Goal: Task Accomplishment & Management: Complete application form

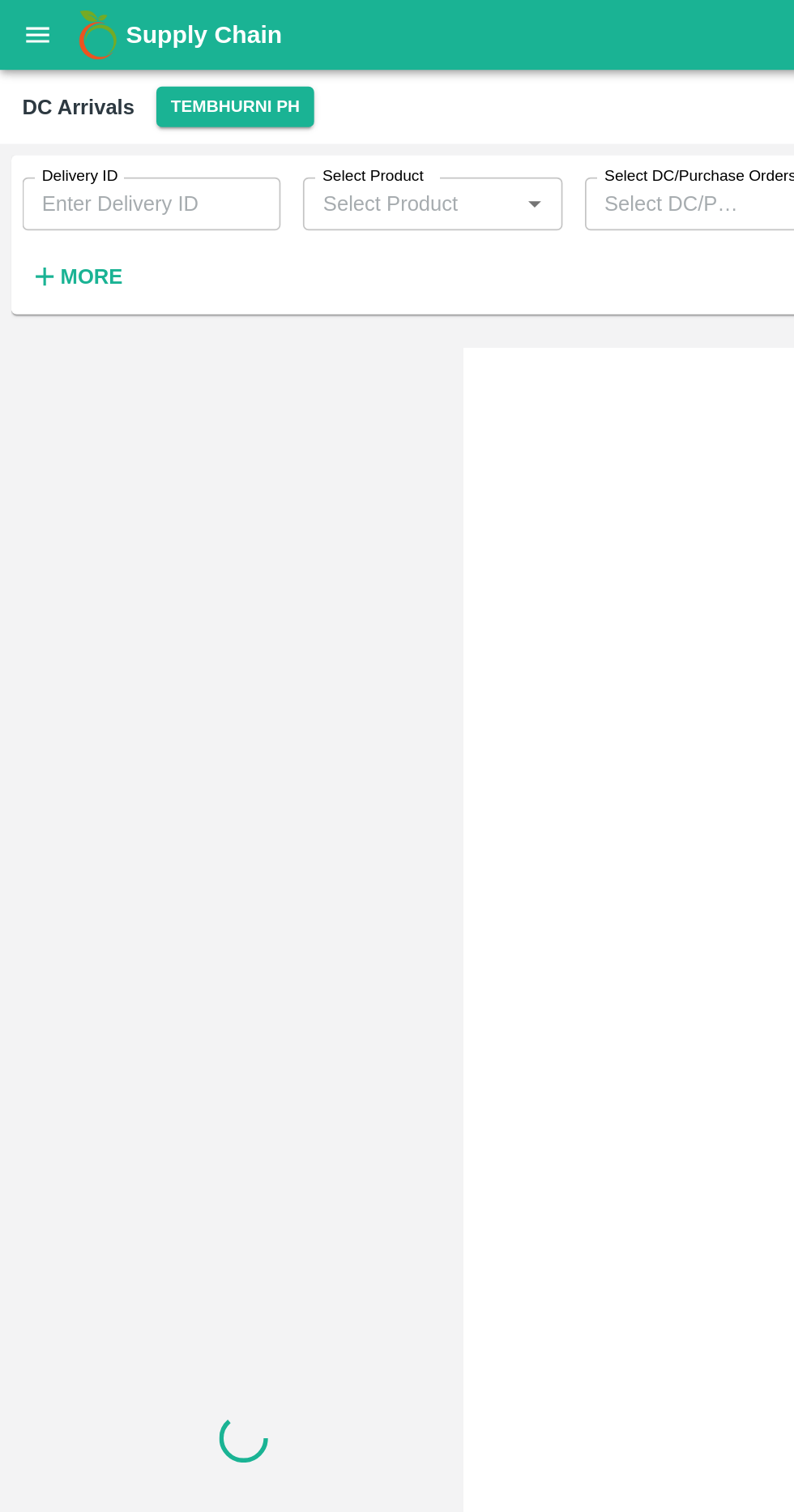
click at [61, 163] on strong "More" at bounding box center [53, 161] width 37 height 13
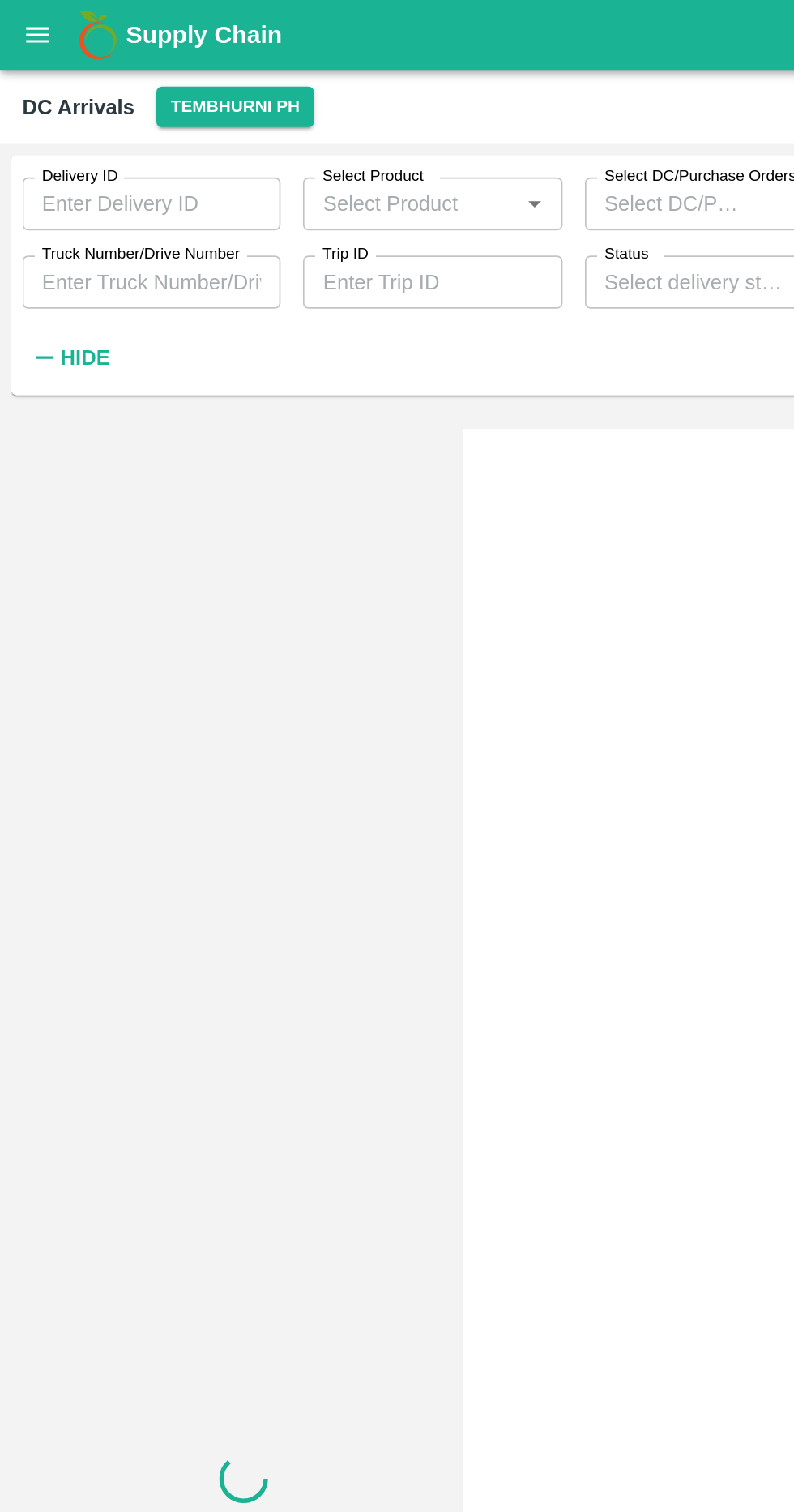
click at [114, 167] on input "Truck Number/Drive Number" at bounding box center [88, 164] width 150 height 31
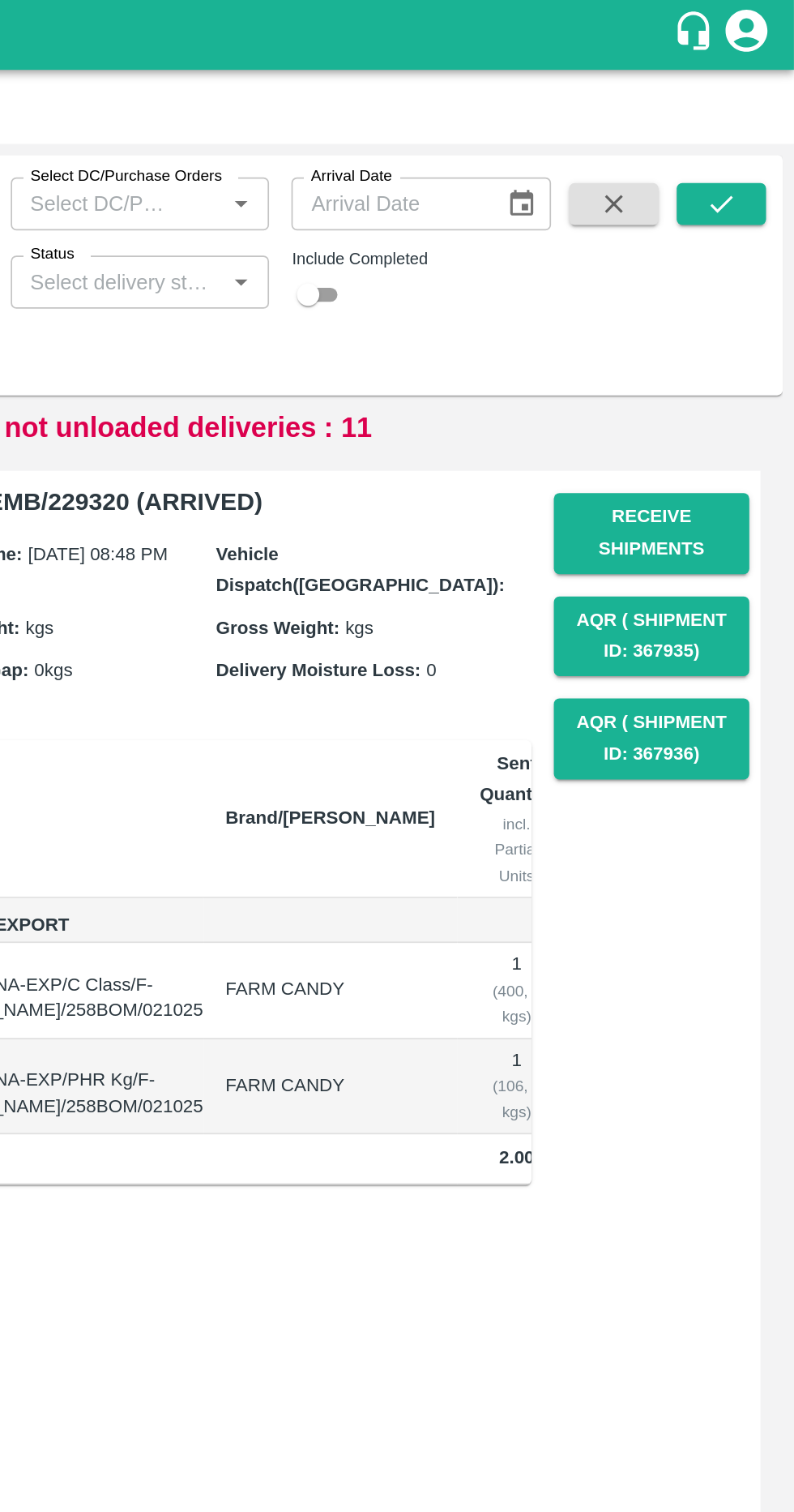
type input "5926"
click at [771, 120] on button "submit" at bounding box center [752, 119] width 52 height 24
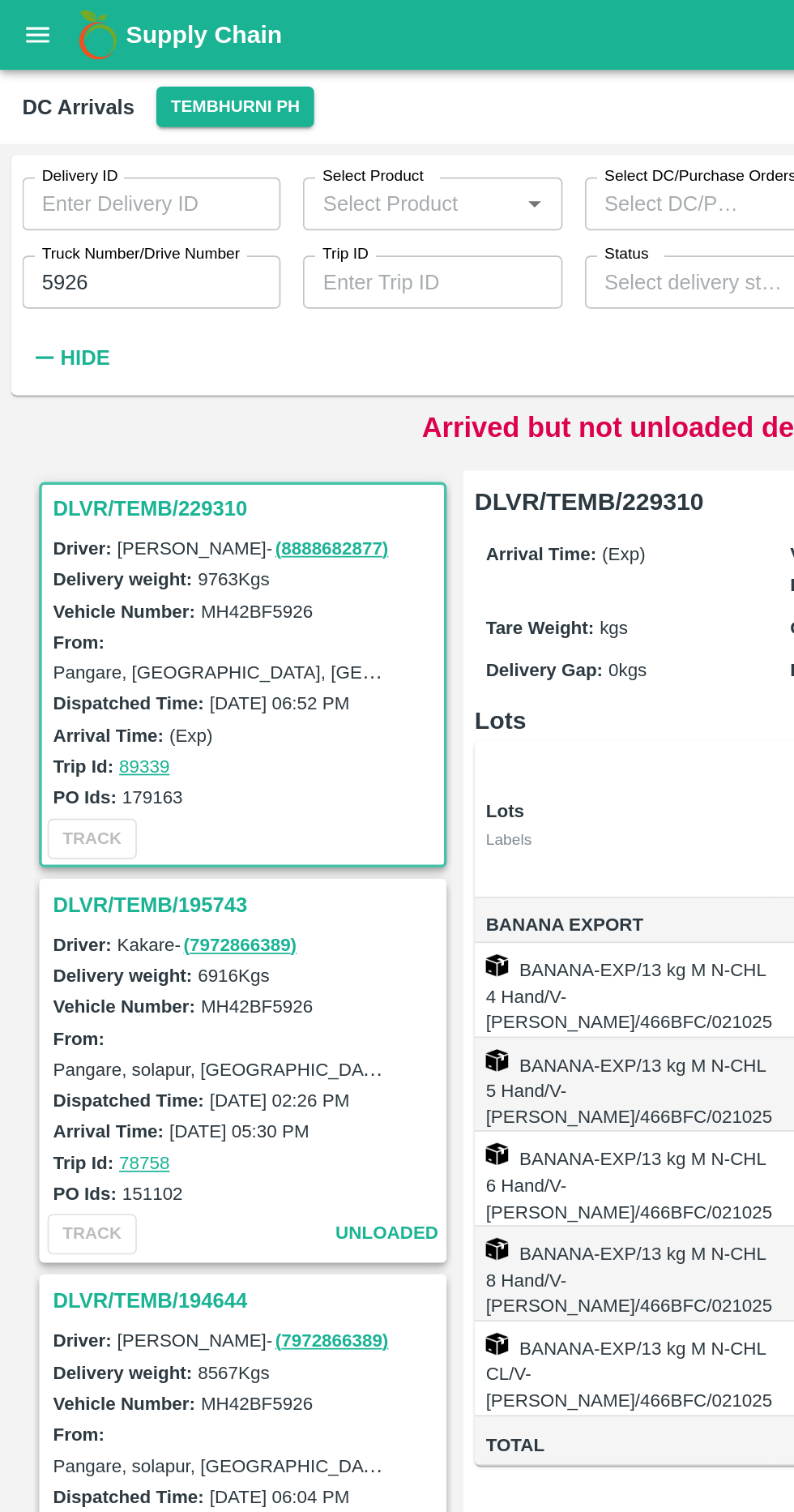
click at [133, 289] on h3 "DLVR/TEMB/229310" at bounding box center [144, 295] width 226 height 21
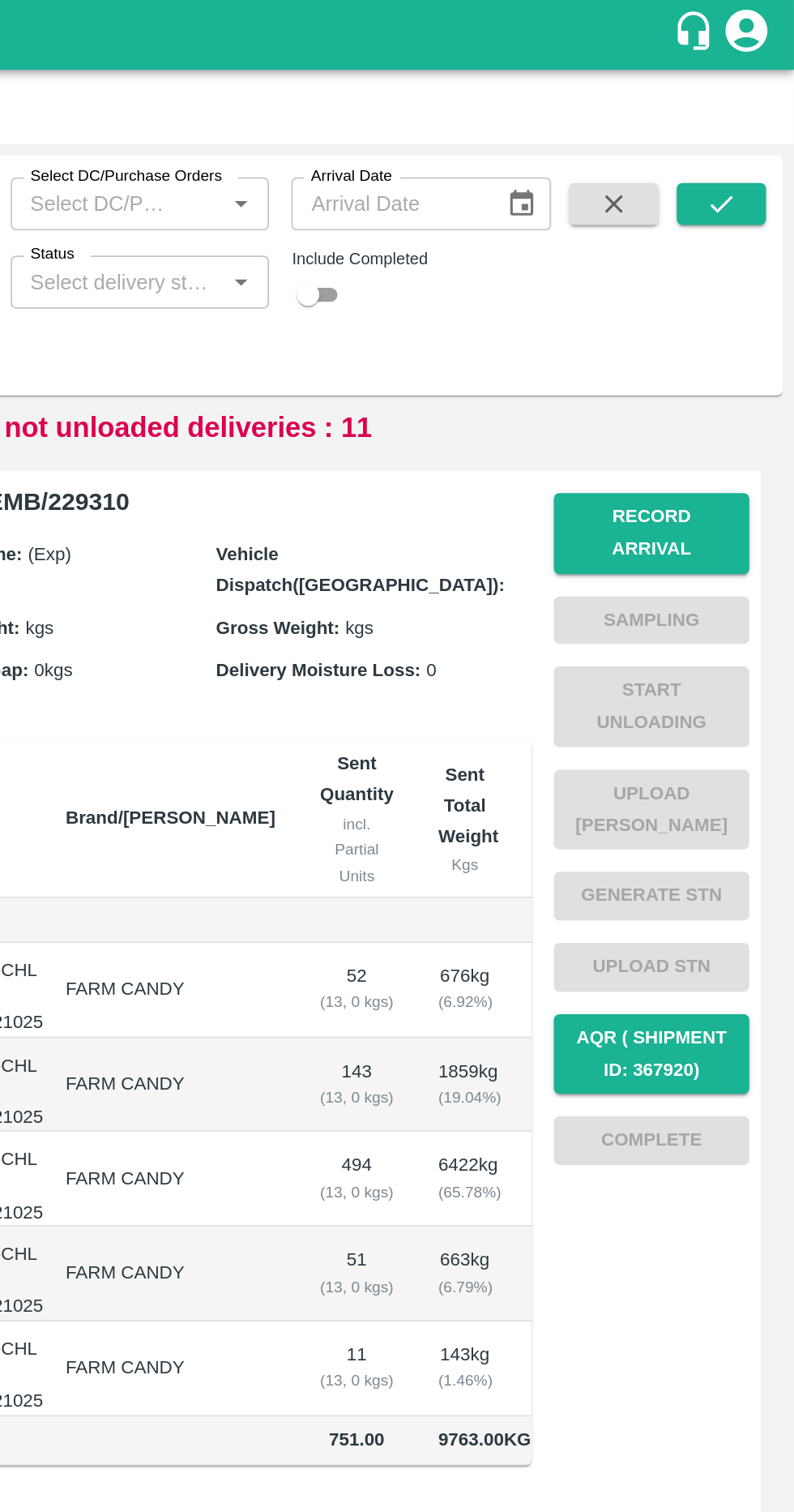
click at [748, 299] on button "Record Arrival" at bounding box center [712, 309] width 114 height 47
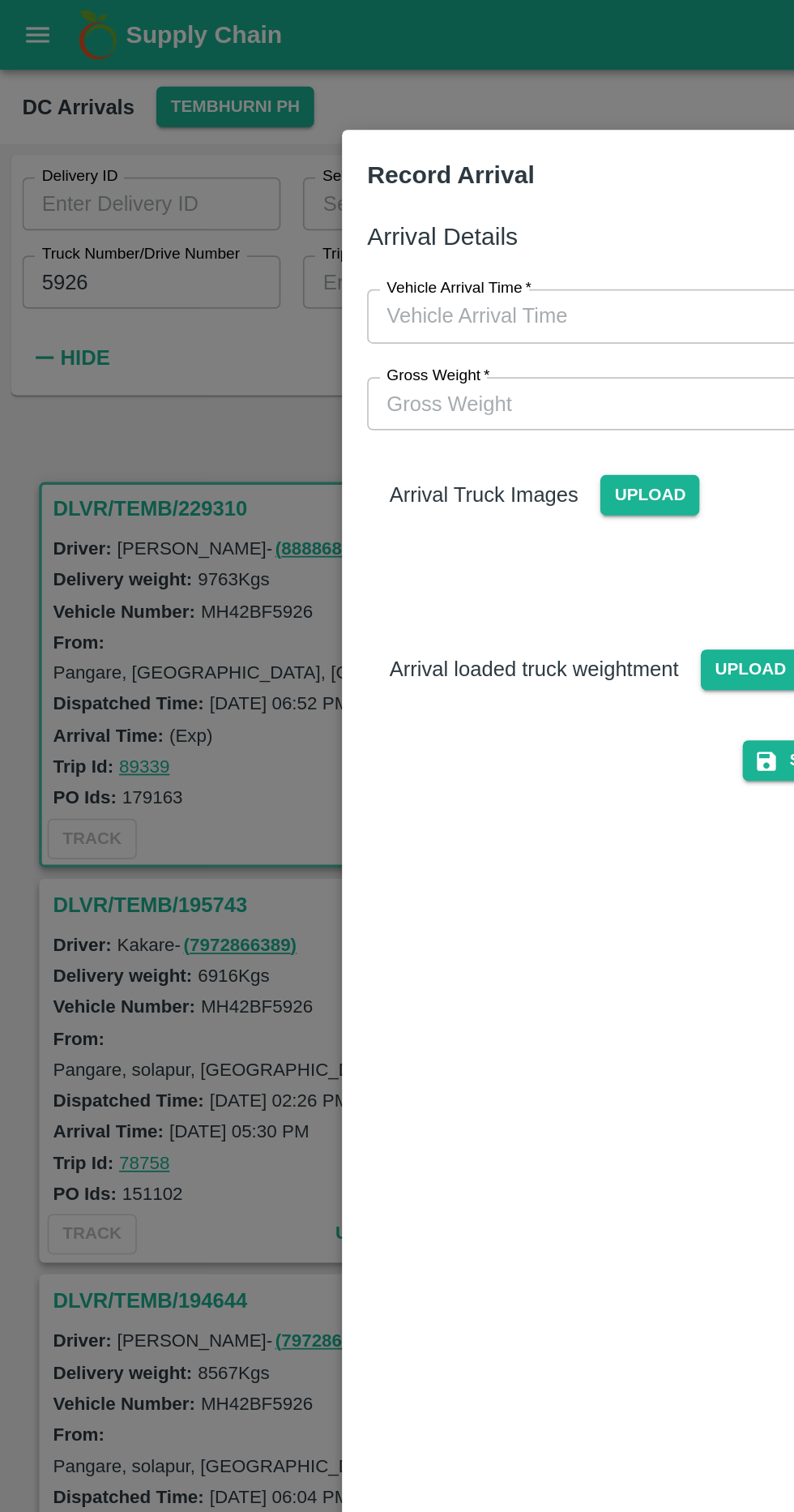
click at [386, 188] on input "Vehicle Arrival Time   *" at bounding box center [391, 184] width 356 height 31
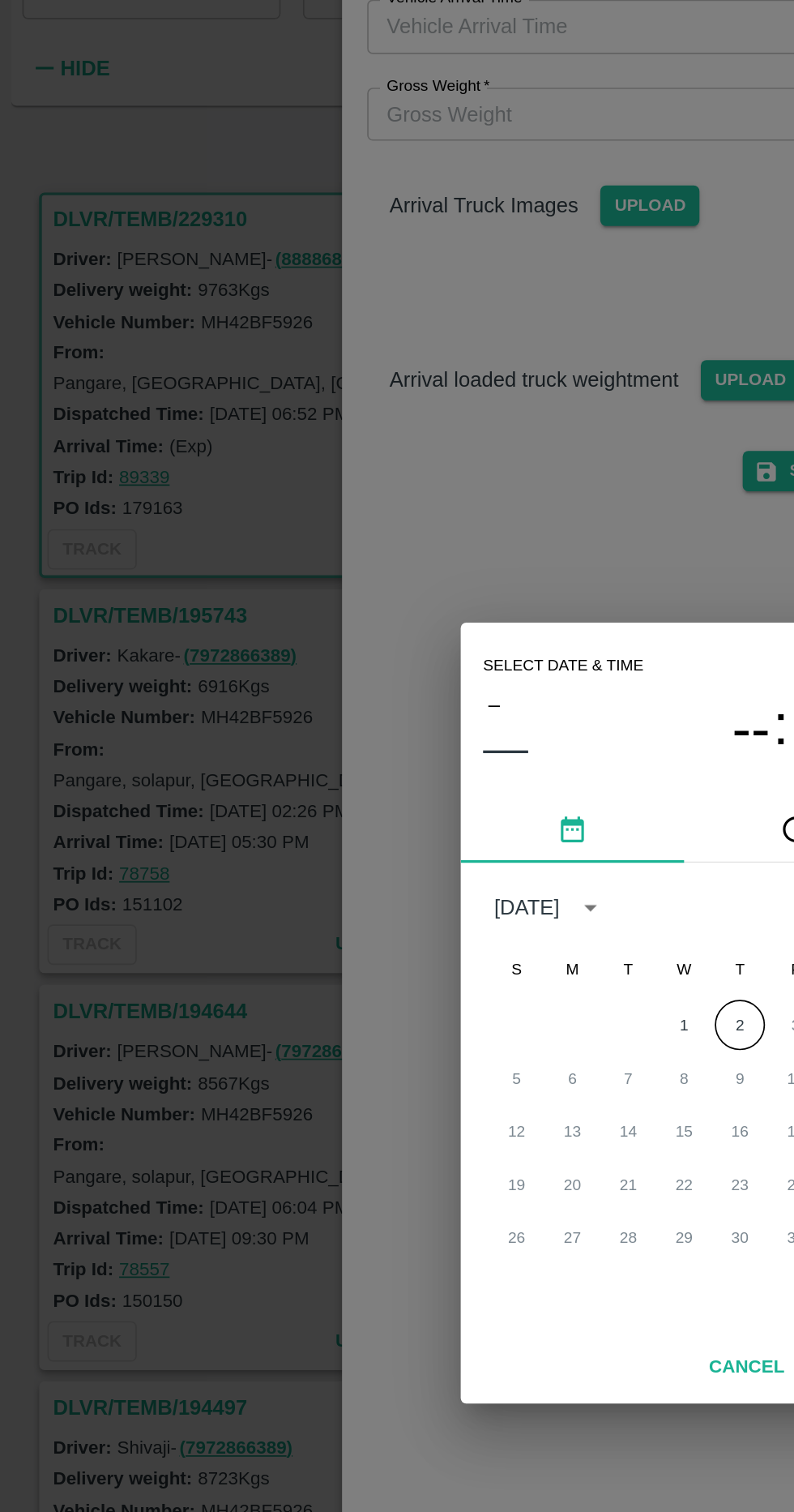
click at [429, 777] on button "2" at bounding box center [429, 762] width 29 height 29
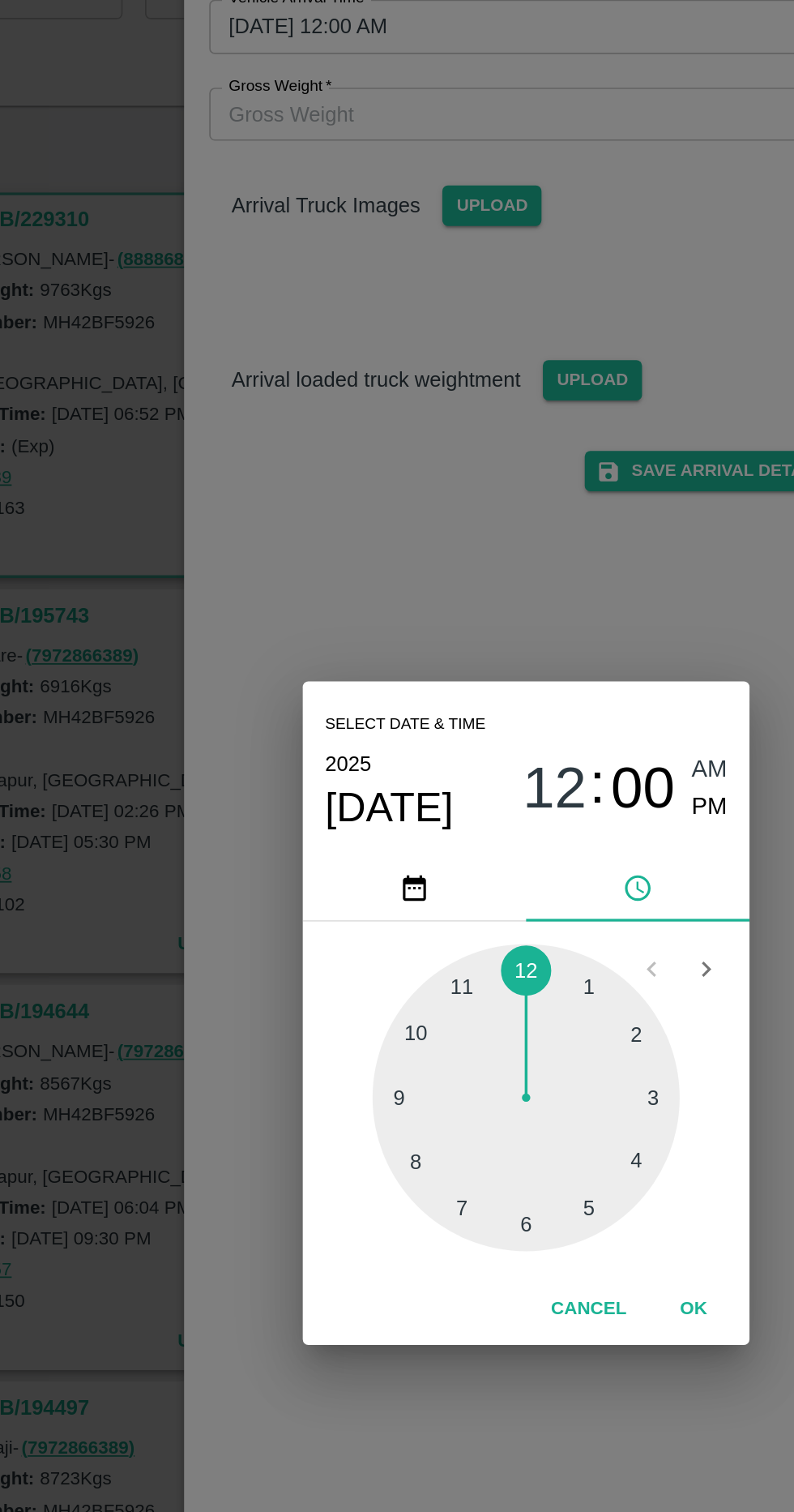
click at [327, 879] on div at bounding box center [397, 805] width 179 height 179
click at [466, 838] on div at bounding box center [397, 805] width 179 height 179
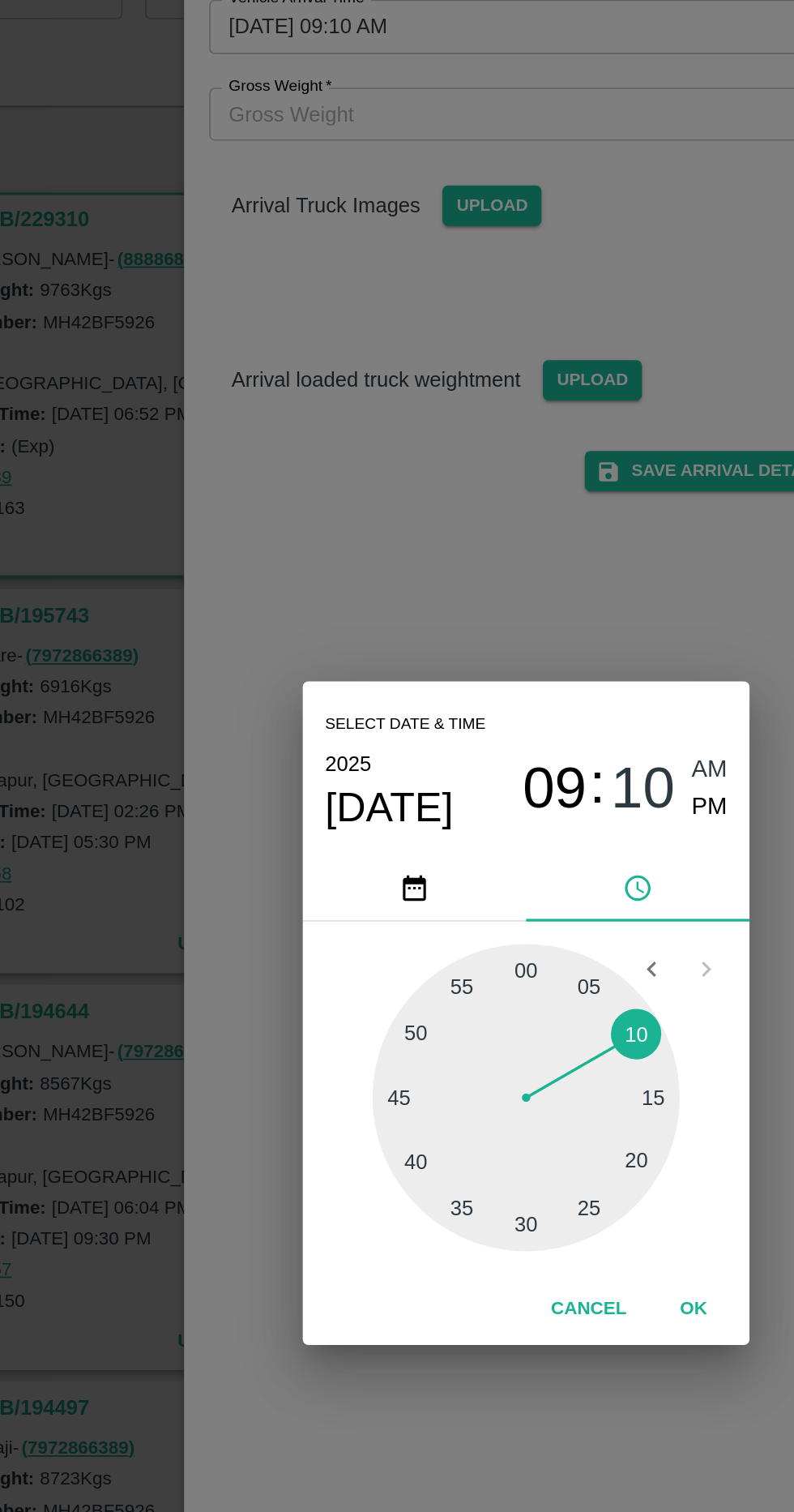
click at [504, 648] on span "PM" at bounding box center [504, 637] width 21 height 22
type input "[DATE] 09:10 PM"
click at [512, 942] on button "OK" at bounding box center [494, 927] width 52 height 28
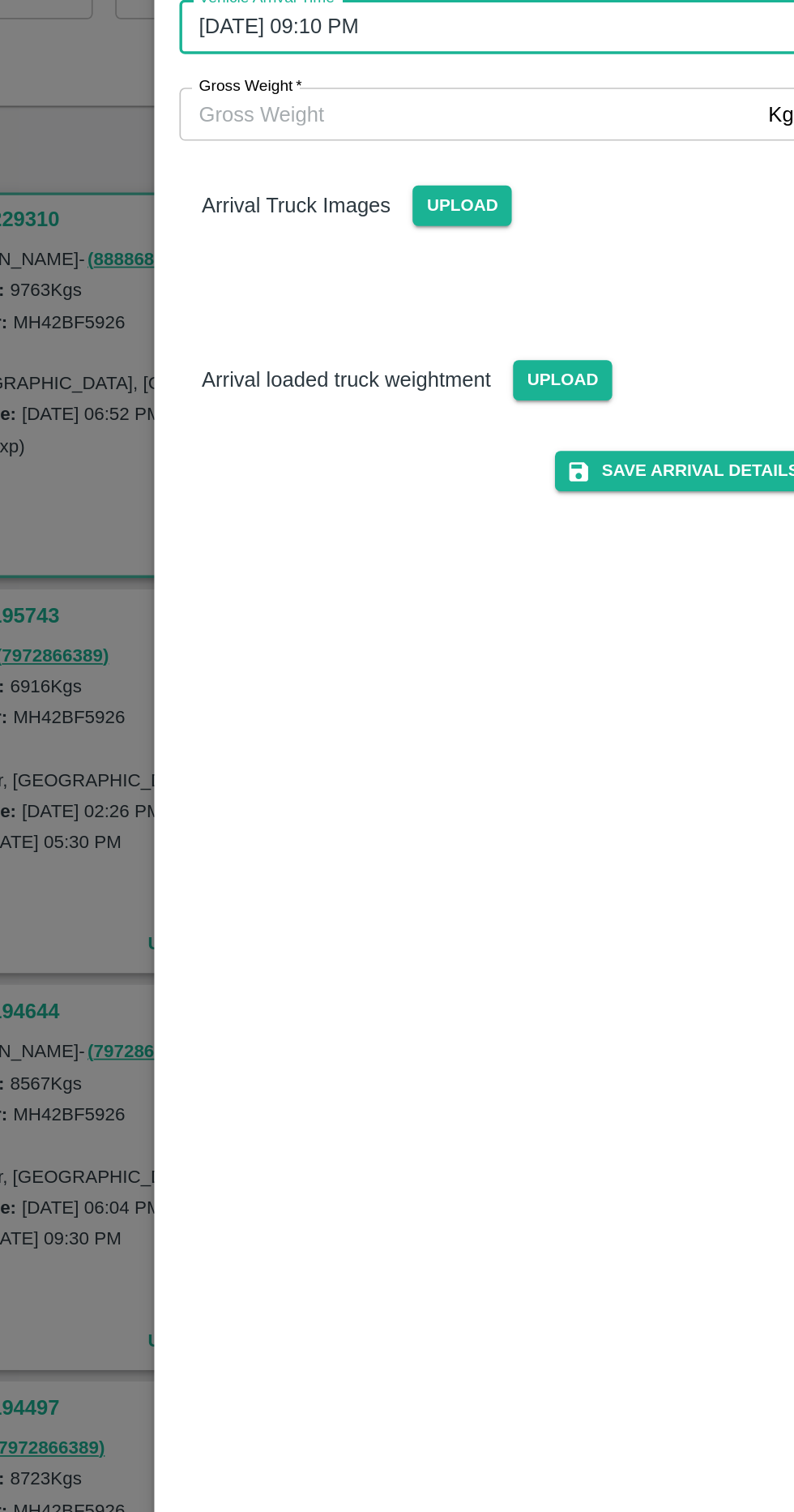
click at [500, 244] on input "Gross Weight   *" at bounding box center [381, 235] width 335 height 31
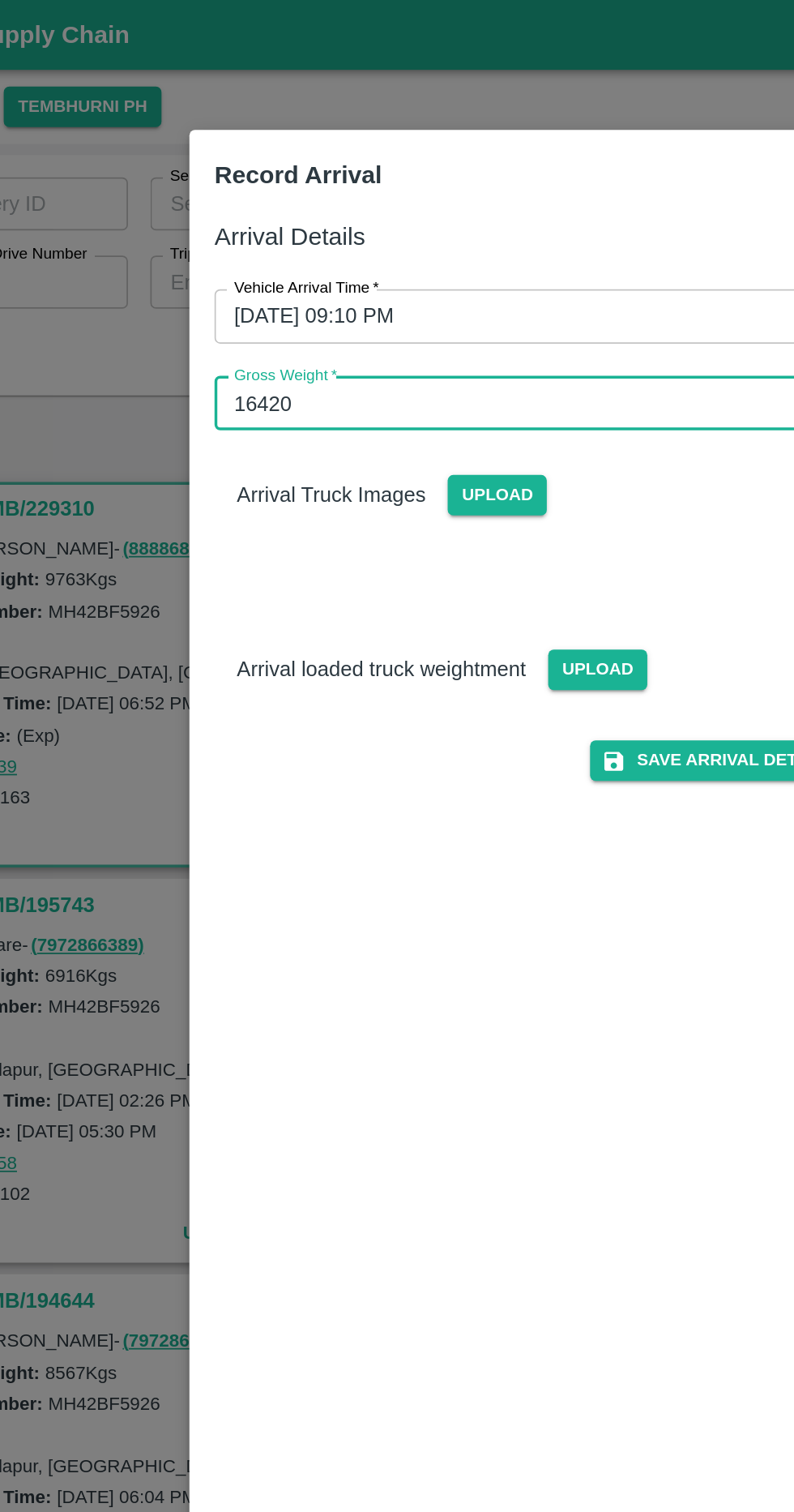
type input "16420"
click at [386, 282] on span "Upload" at bounding box center [377, 287] width 58 height 24
click at [0, 0] on input "Upload" at bounding box center [0, 0] width 0 height 0
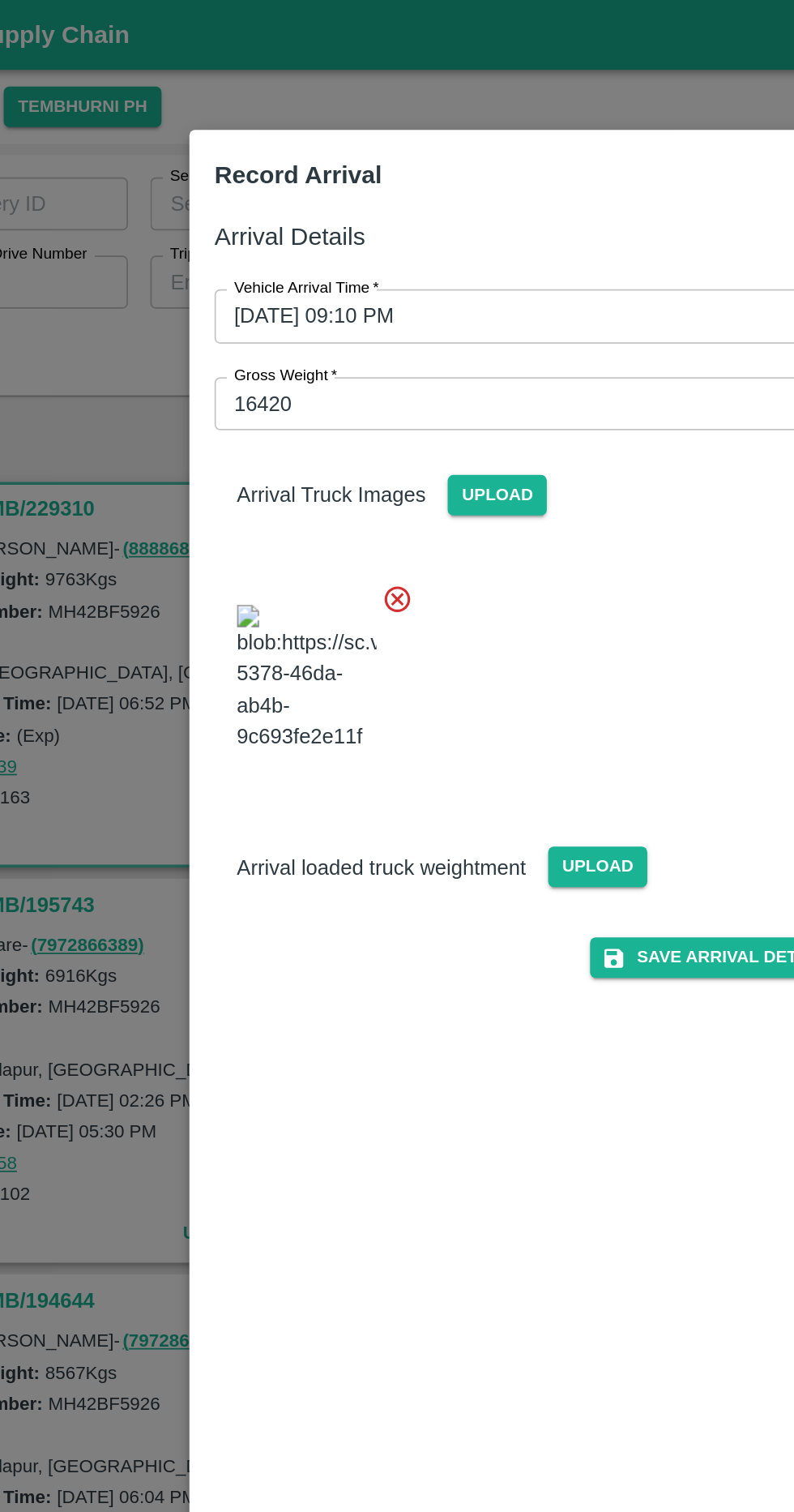
click at [451, 515] on span "Upload" at bounding box center [435, 503] width 58 height 24
click at [0, 0] on input "Upload" at bounding box center [0, 0] width 0 height 0
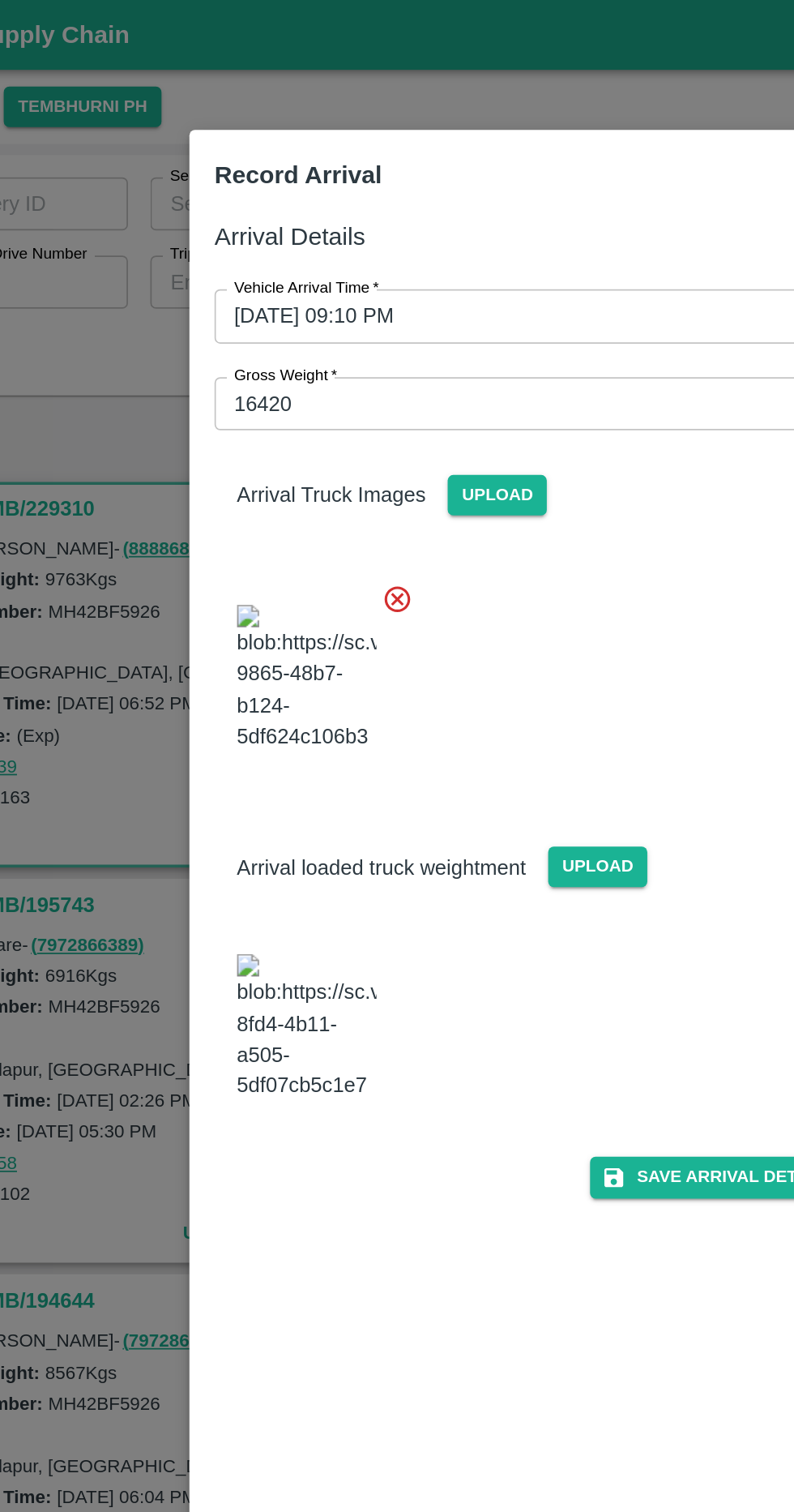
click at [513, 694] on button "Save Arrival Details" at bounding box center [506, 683] width 150 height 24
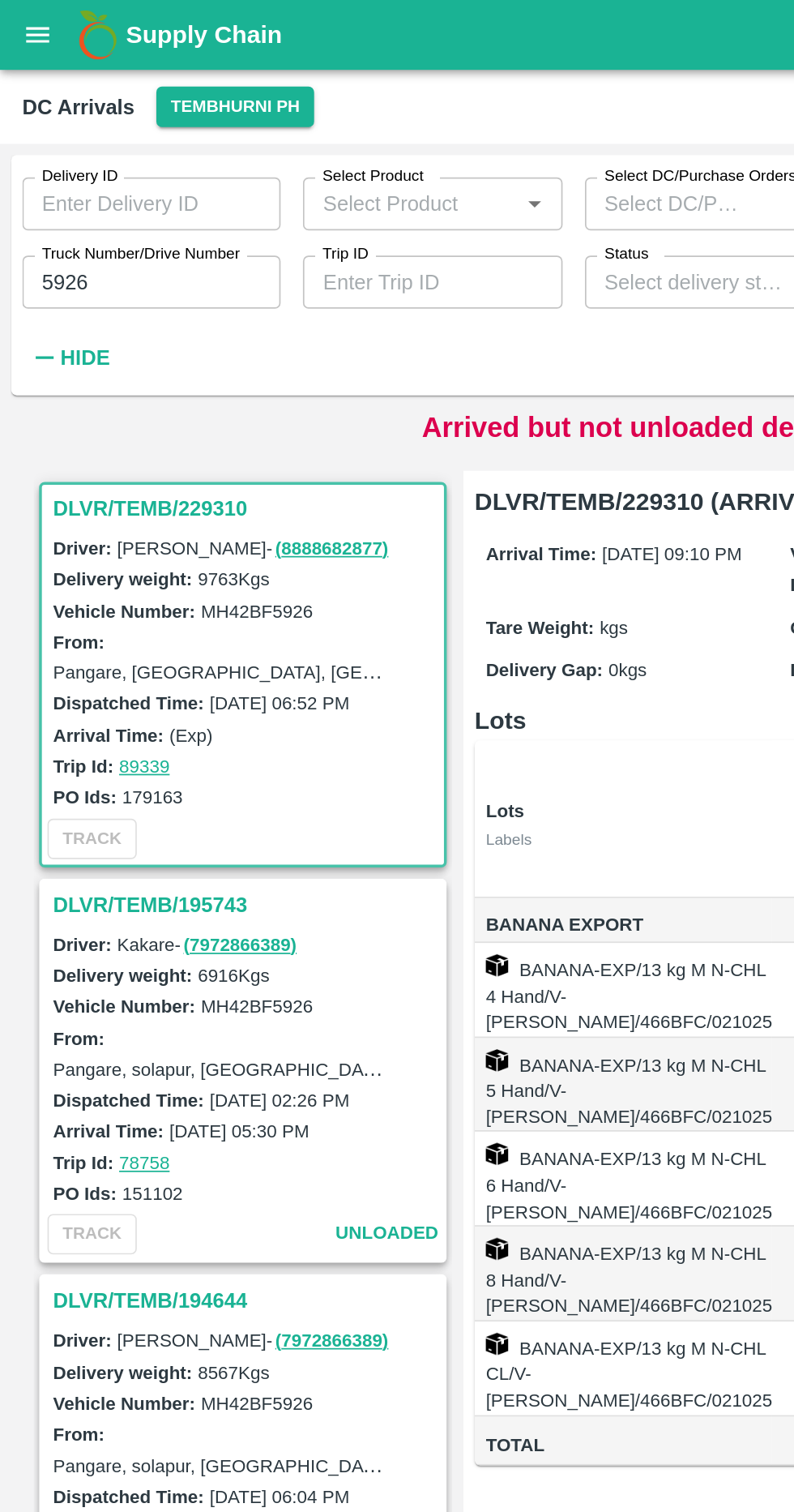
click at [184, 900] on div "Trip Id: 78557" at bounding box center [144, 904] width 226 height 18
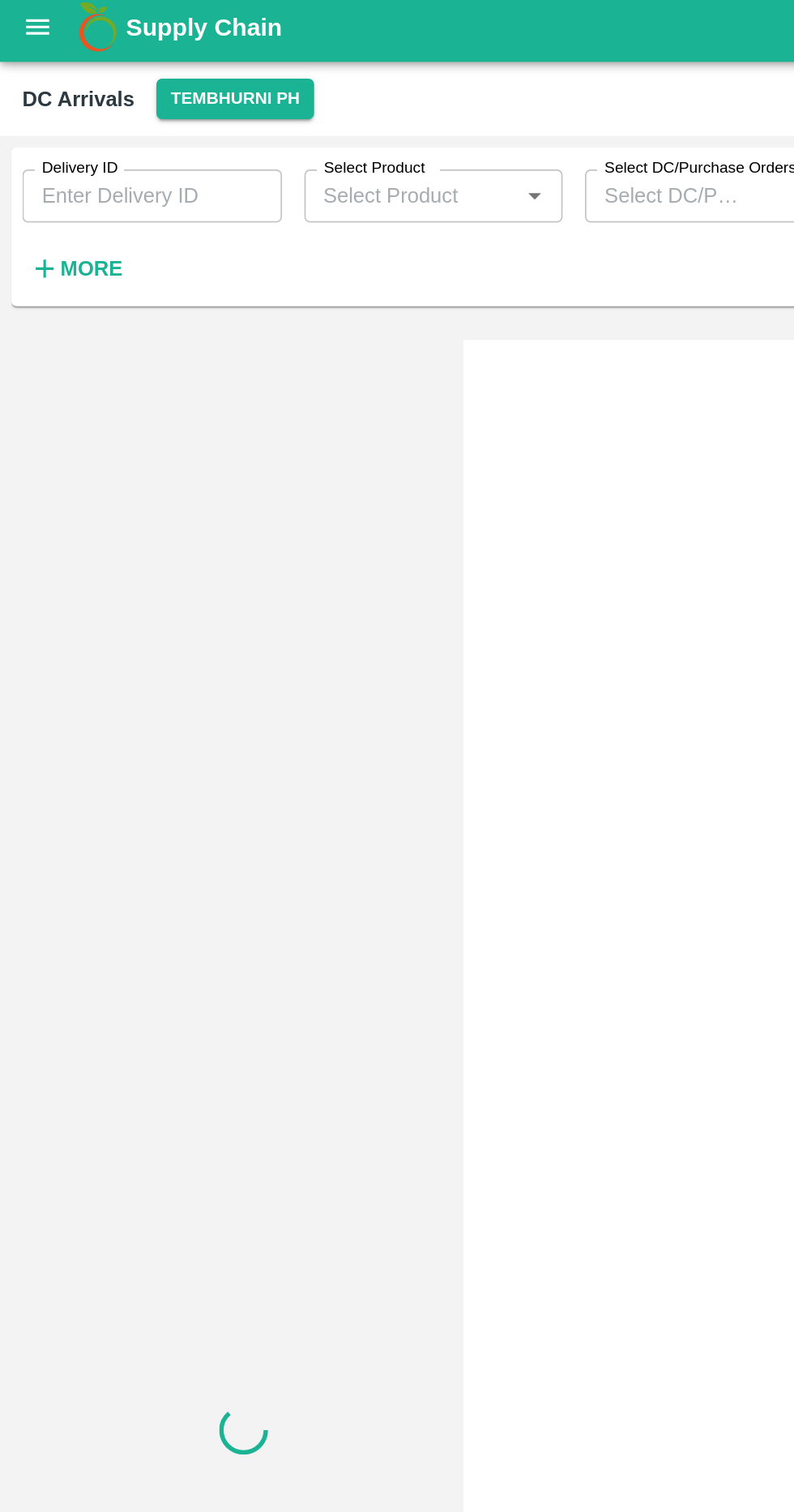
click at [26, 162] on icon "button" at bounding box center [26, 161] width 11 height 11
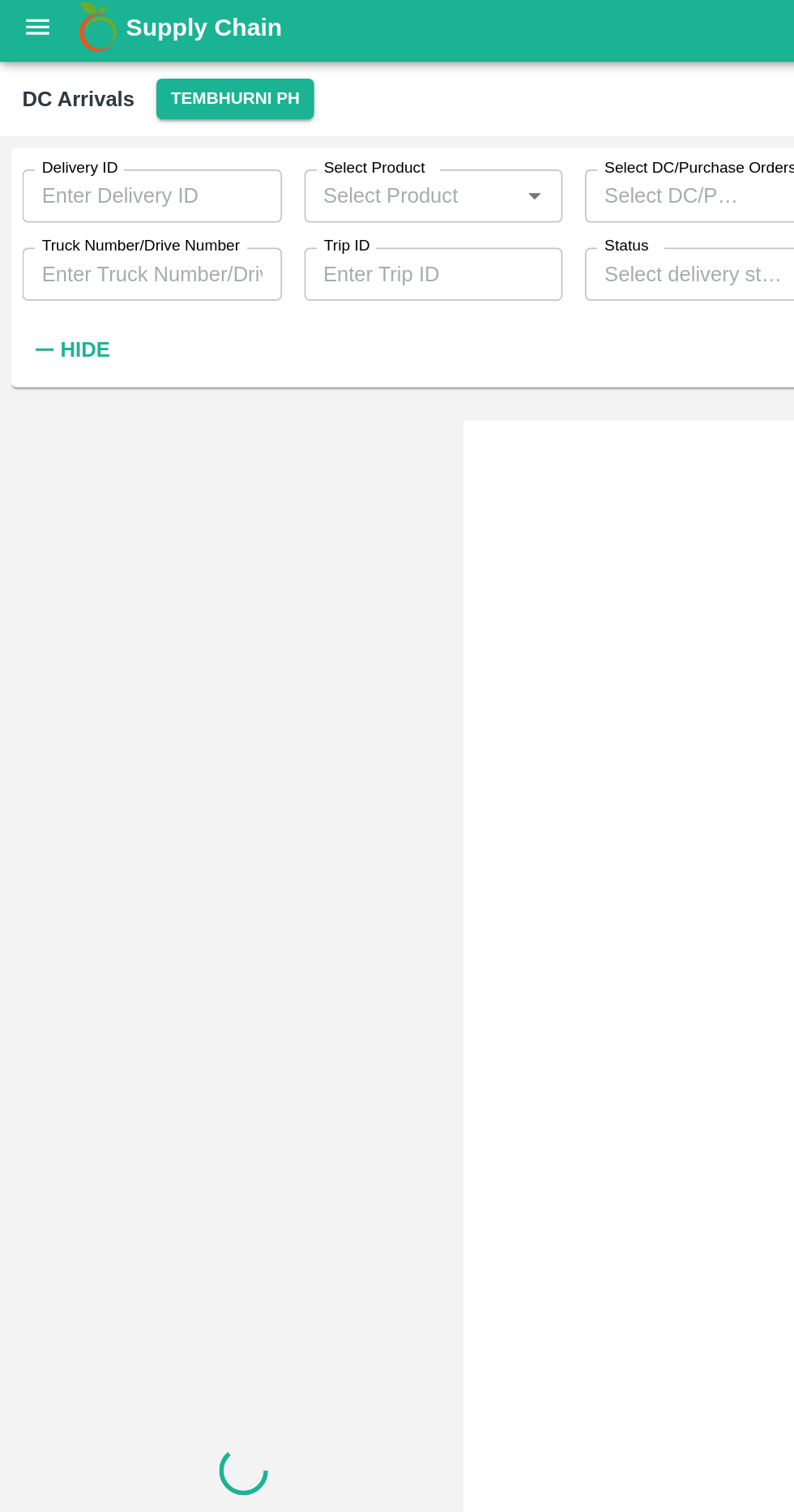
click at [111, 142] on label "Truck Number/Drive Number" at bounding box center [82, 148] width 115 height 13
click at [111, 149] on input "Truck Number/Drive Number" at bounding box center [88, 164] width 151 height 31
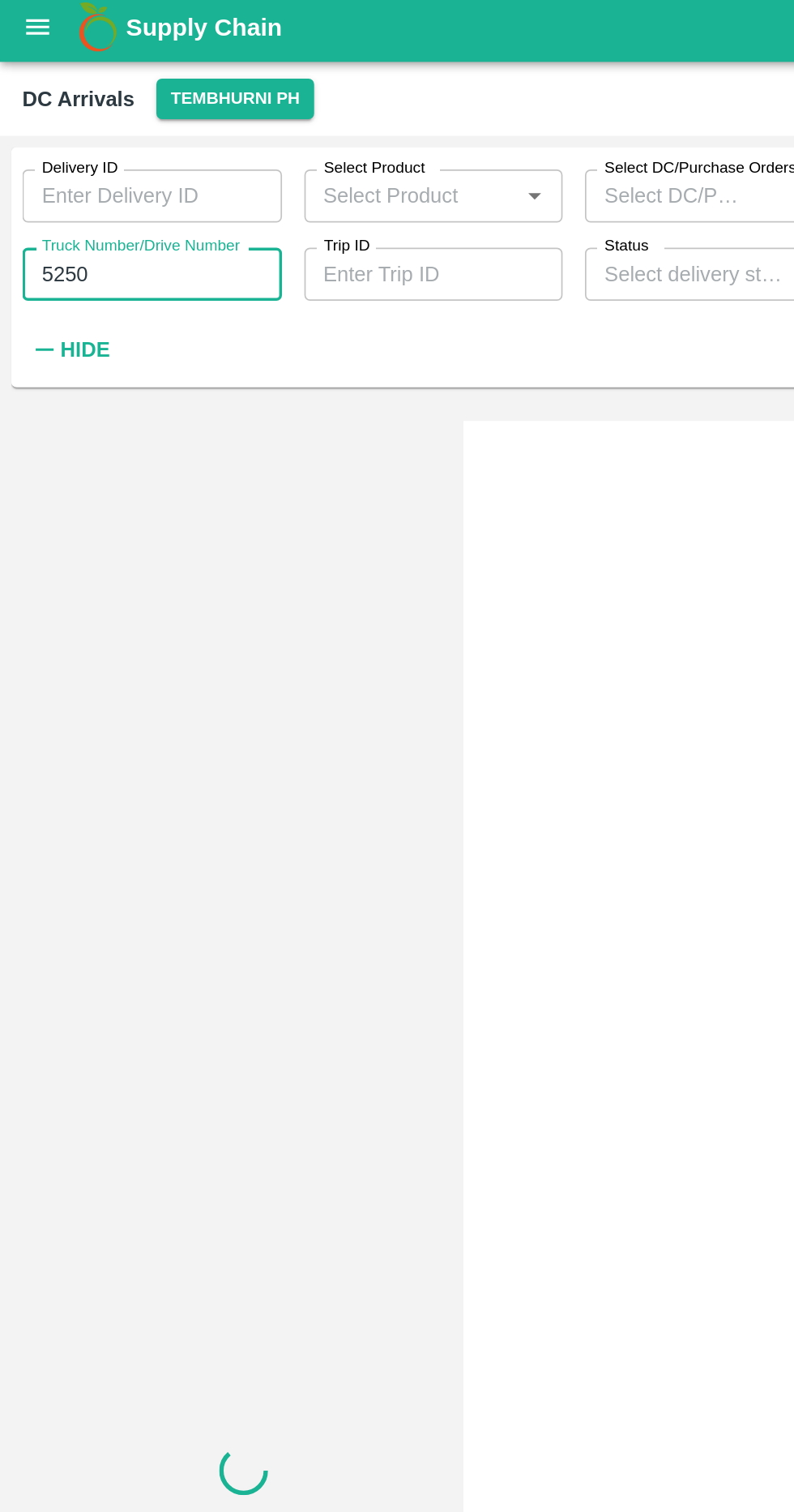
click at [119, 149] on label "Truck Number/Drive Number" at bounding box center [82, 148] width 115 height 13
click at [119, 149] on input "5250" at bounding box center [88, 164] width 151 height 31
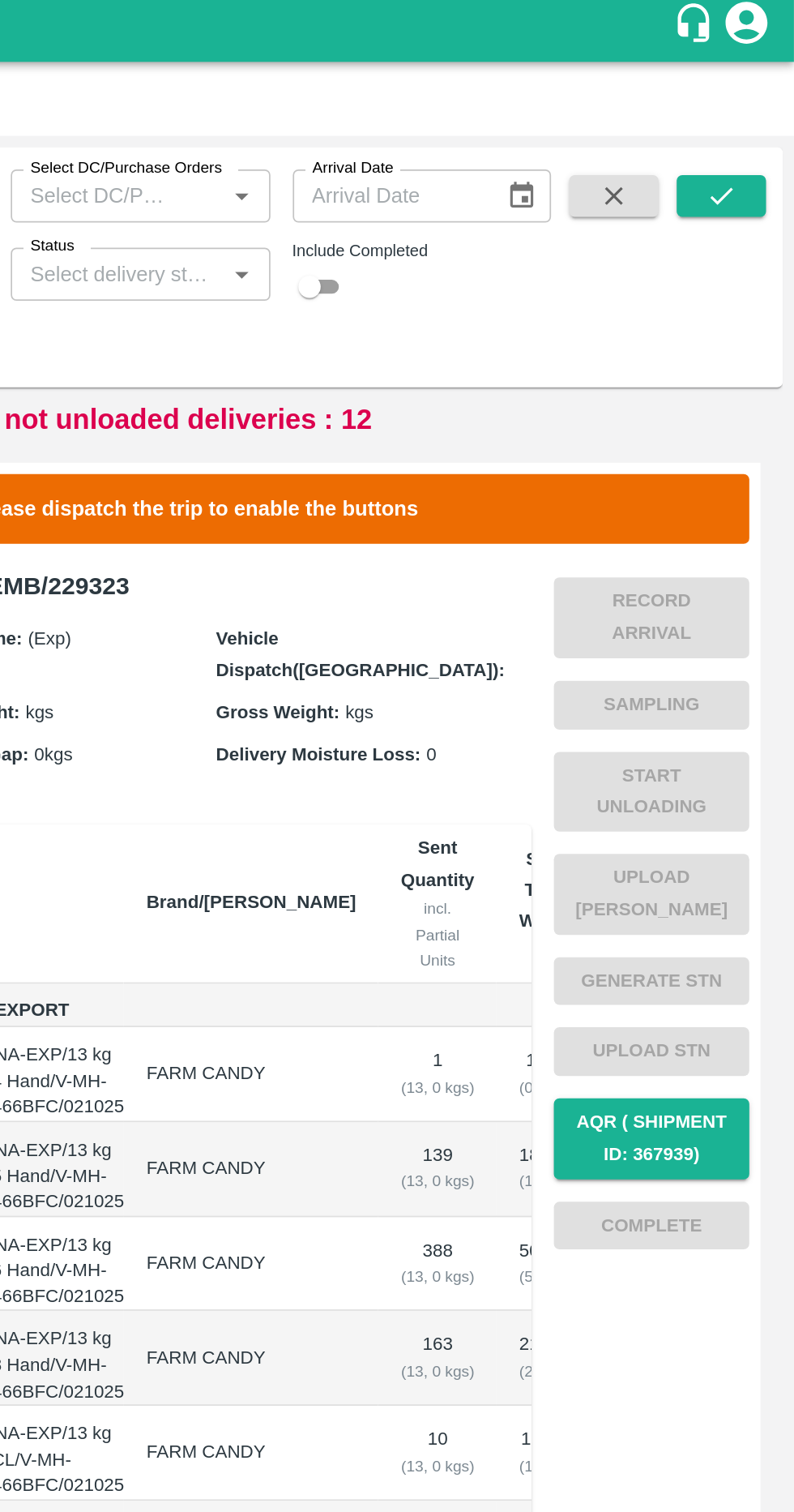
type input "5926"
click at [745, 130] on button "submit" at bounding box center [752, 119] width 52 height 24
